Goal: Task Accomplishment & Management: Manage account settings

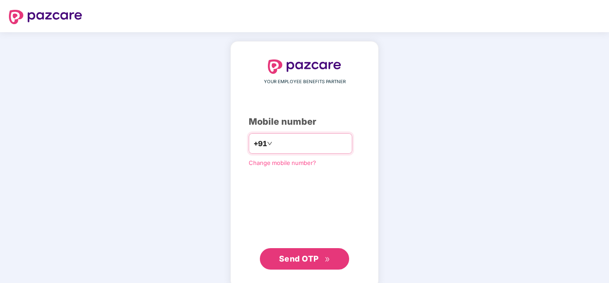
type input "**********"
click at [260, 247] on button "Send OTP" at bounding box center [304, 257] width 89 height 21
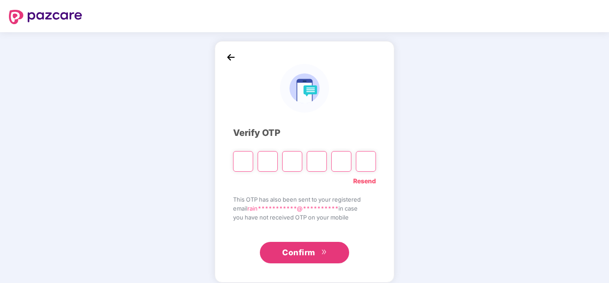
scroll to position [8, 0]
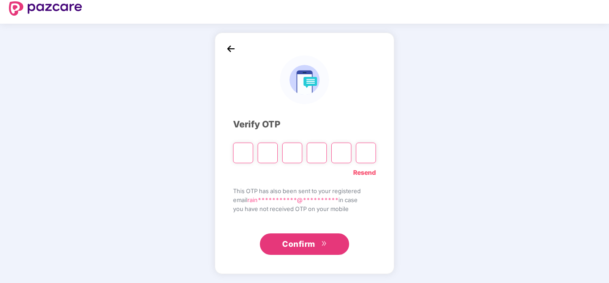
click at [229, 46] on img at bounding box center [230, 48] width 13 height 13
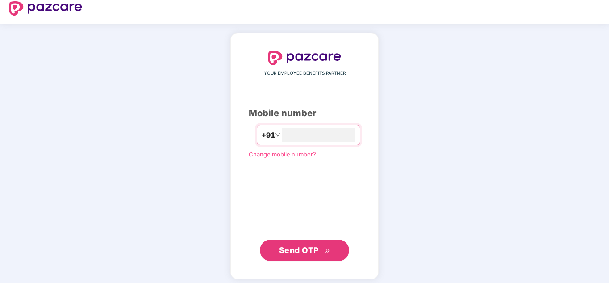
click at [308, 250] on span "Send OTP" at bounding box center [299, 249] width 40 height 9
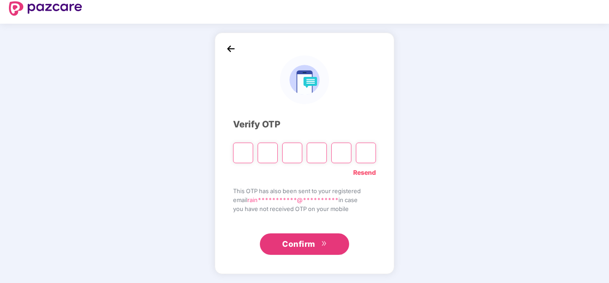
type input "*"
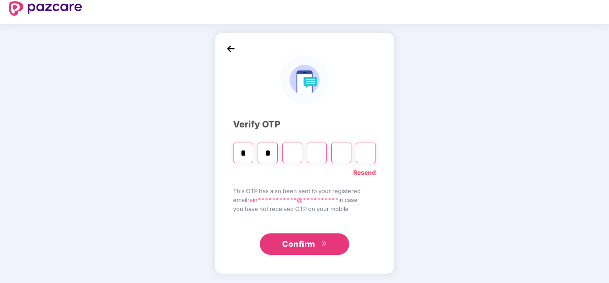
type input "*"
